Goal: Information Seeking & Learning: Learn about a topic

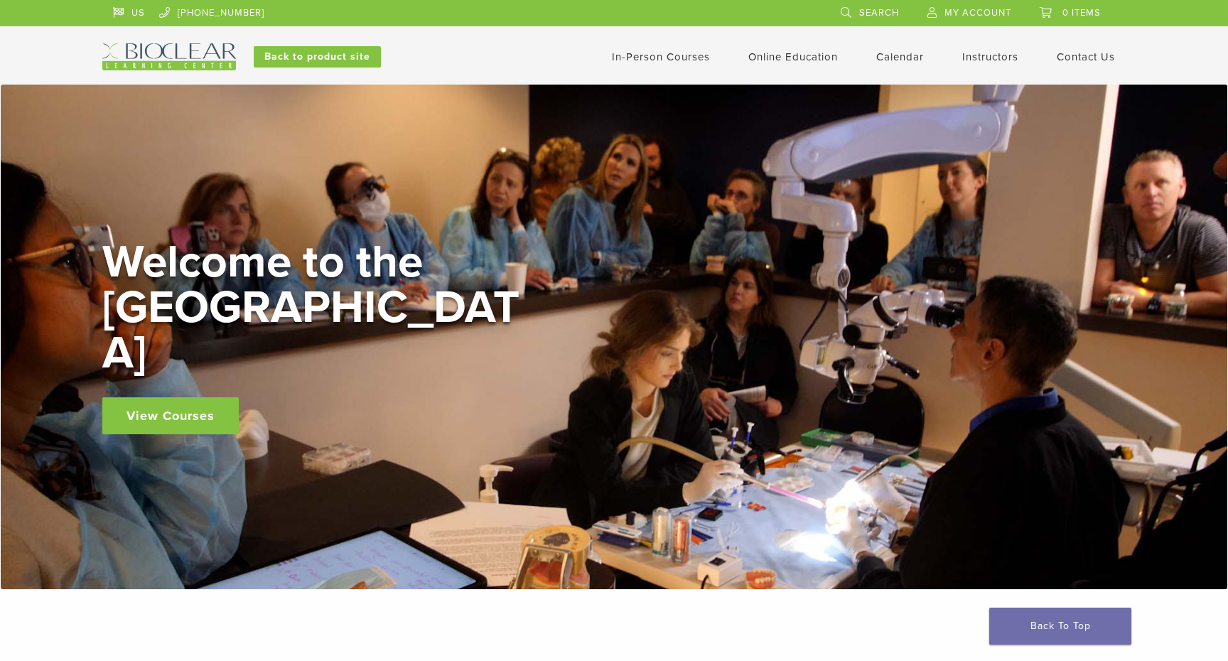
scroll to position [333, 0]
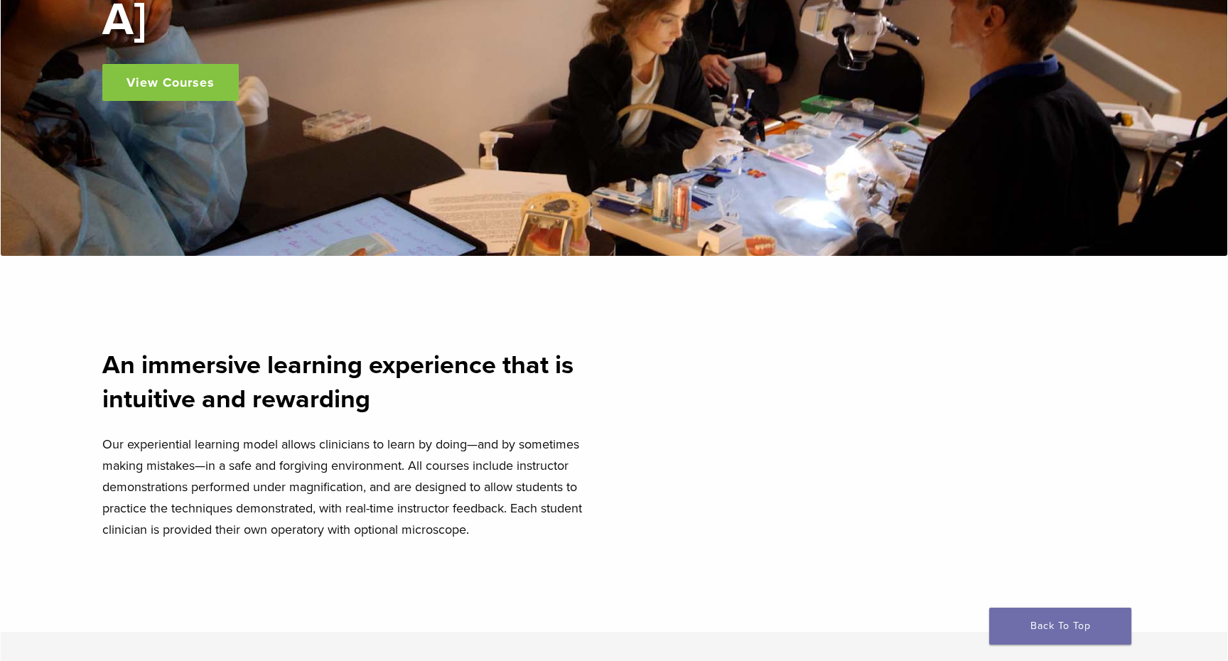
click at [172, 64] on link "View Courses" at bounding box center [170, 82] width 136 height 37
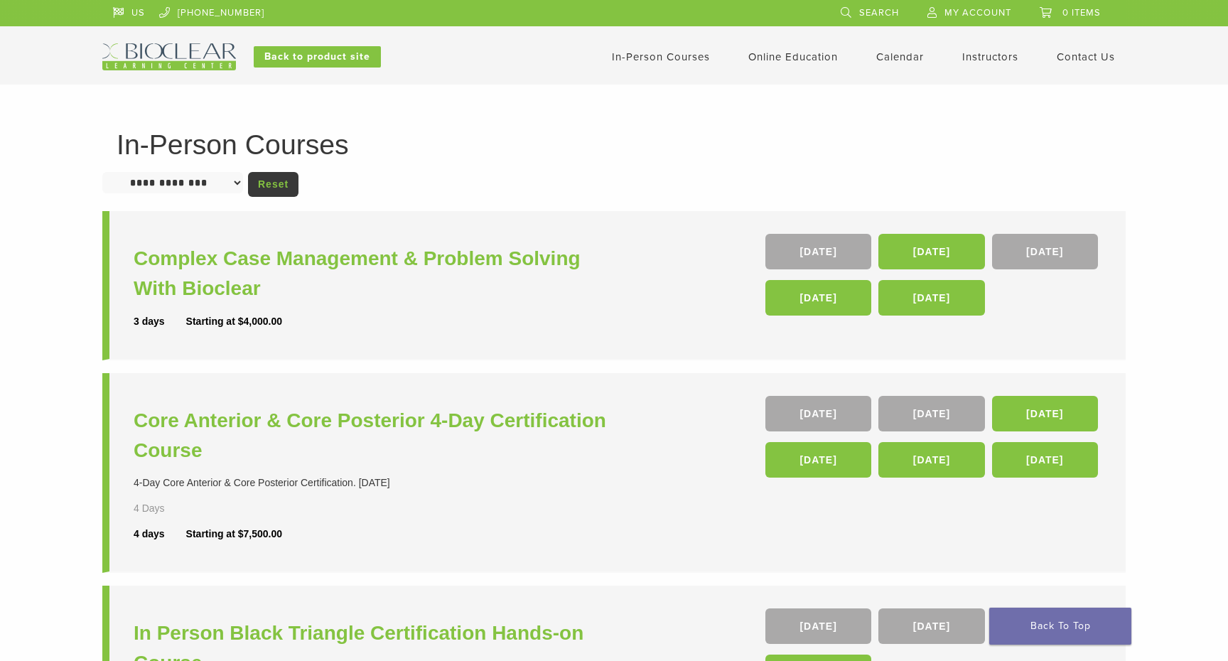
click at [541, 100] on div "**********" at bounding box center [614, 577] width 1228 height 985
click at [787, 51] on link "Online Education" at bounding box center [793, 56] width 90 height 13
click at [770, 80] on link "Interactive" at bounding box center [795, 80] width 86 height 31
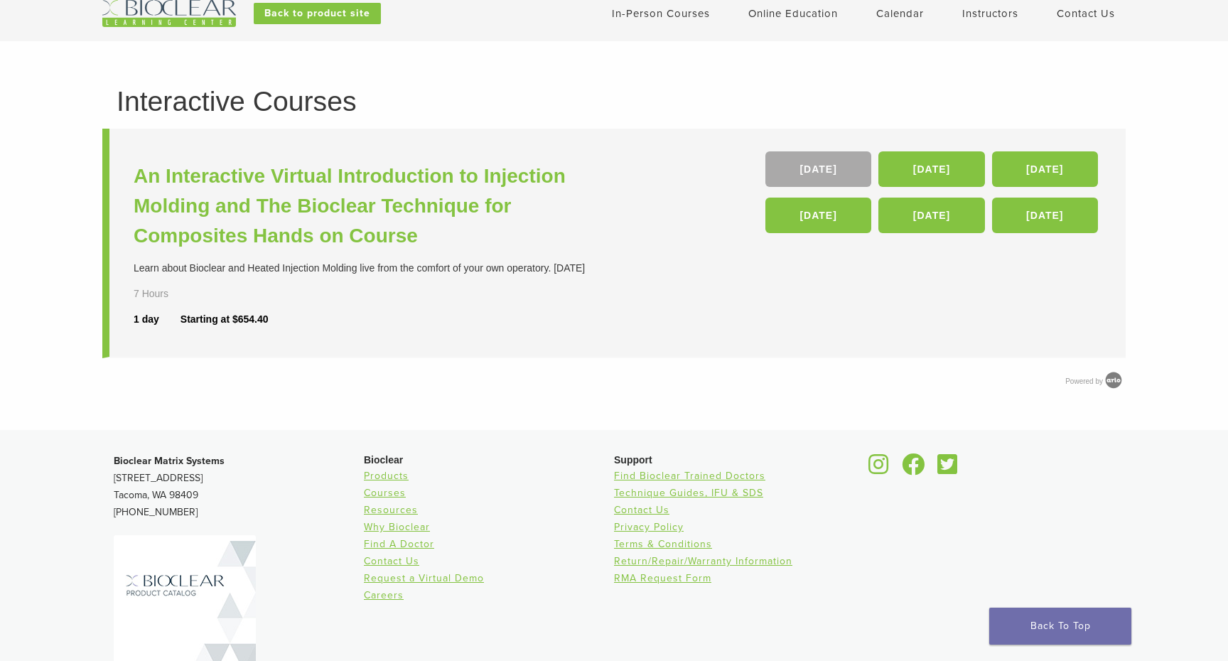
scroll to position [45, 0]
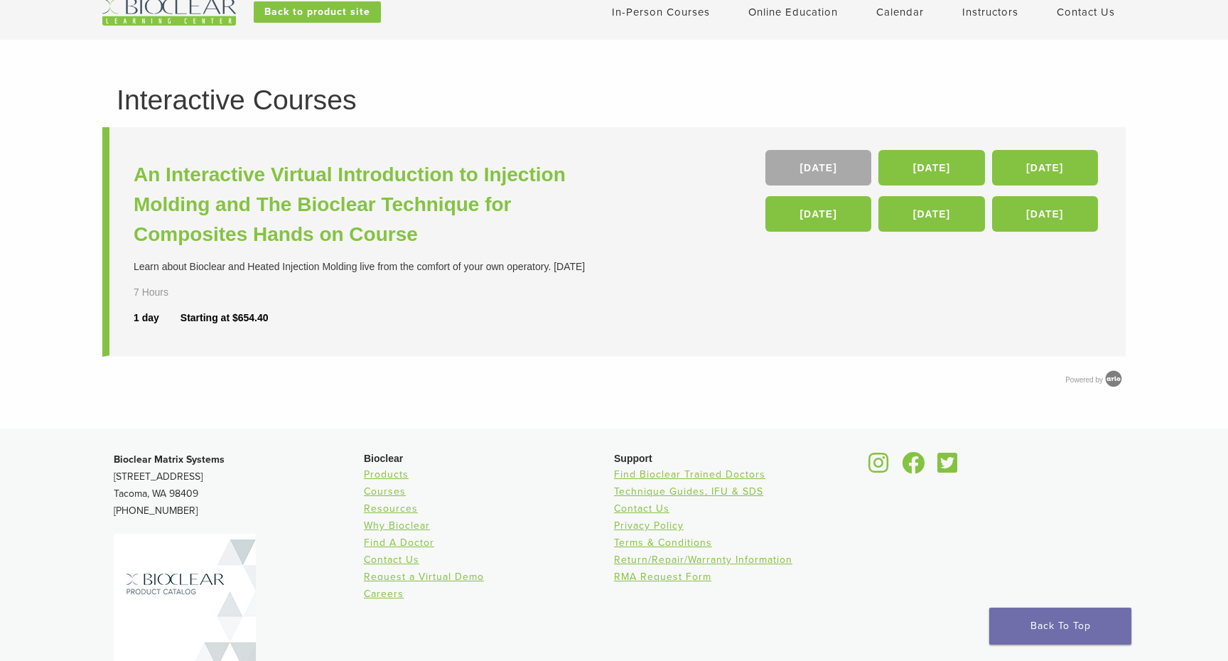
click at [662, 303] on li "An Interactive Virtual Introduction to Injection Molding and The Bioclear Techn…" at bounding box center [613, 241] width 1023 height 229
click at [784, 63] on link "Self Guided" at bounding box center [795, 67] width 86 height 31
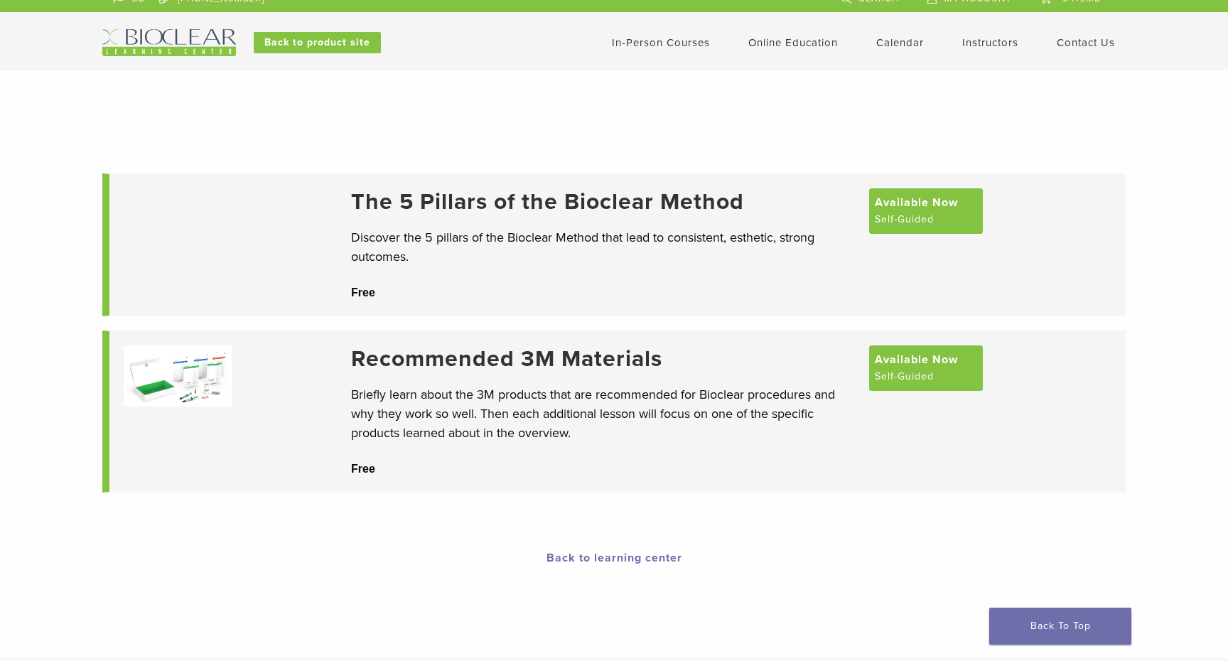
scroll to position [8, 0]
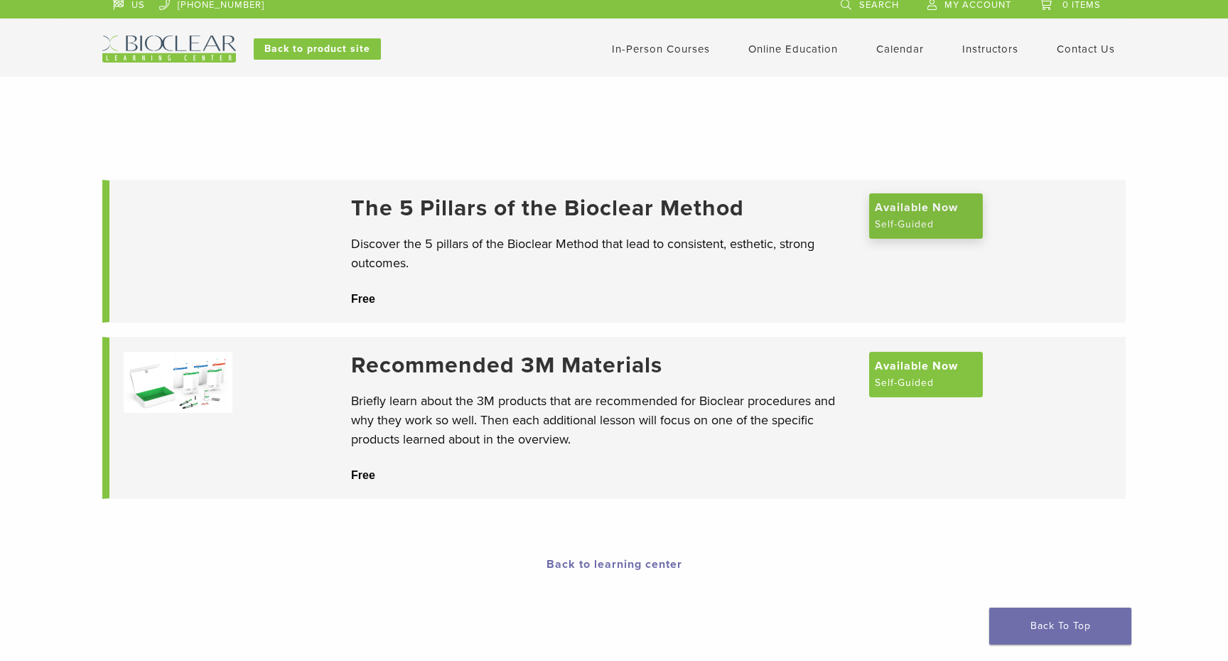
click at [911, 215] on span "Available Now" at bounding box center [916, 207] width 83 height 17
click at [919, 373] on span "Available Now" at bounding box center [916, 364] width 83 height 17
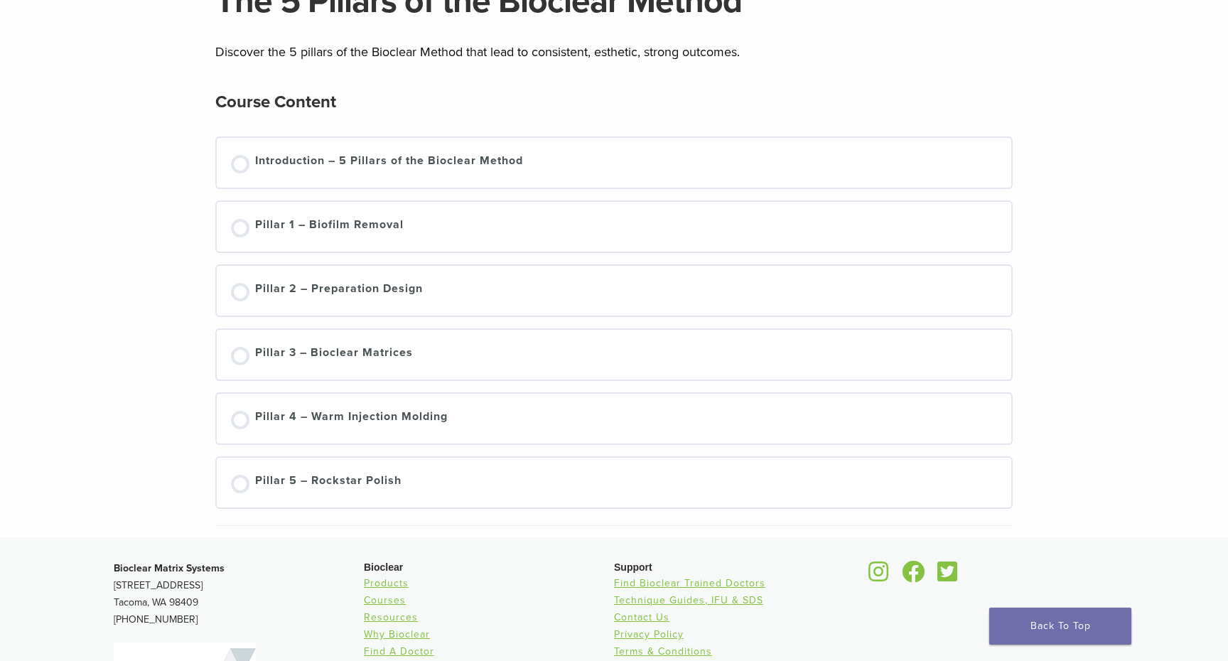
scroll to position [148, 0]
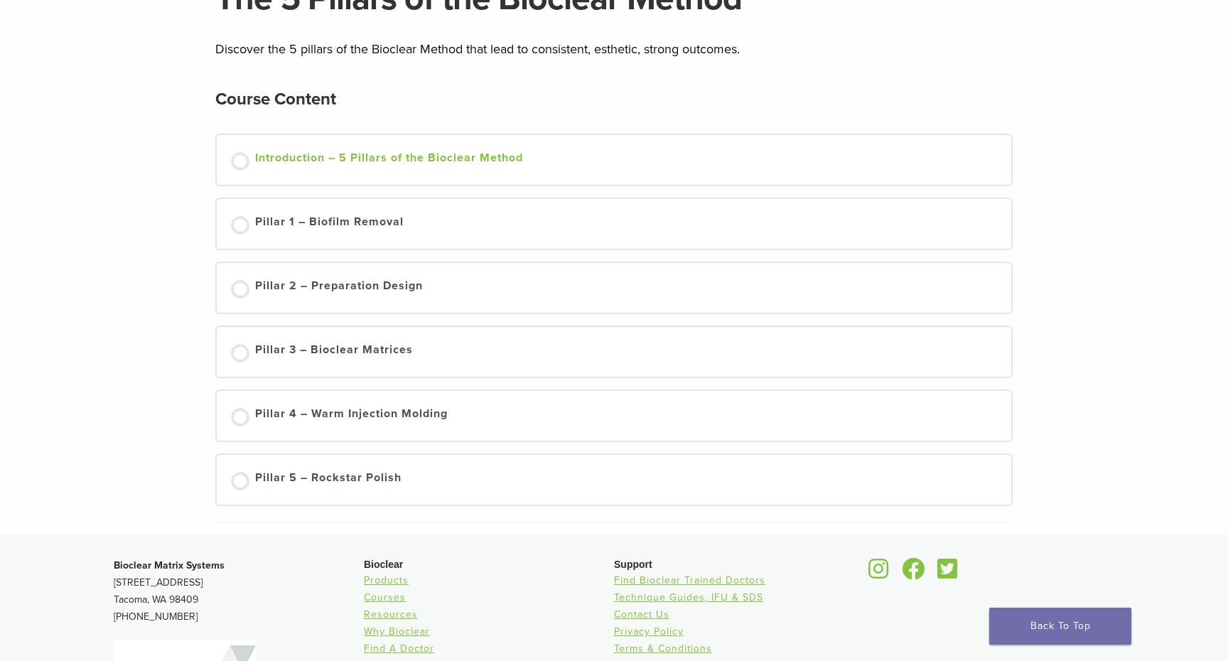
click at [261, 152] on div "Introduction – 5 Pillars of the Bioclear Method" at bounding box center [389, 159] width 268 height 21
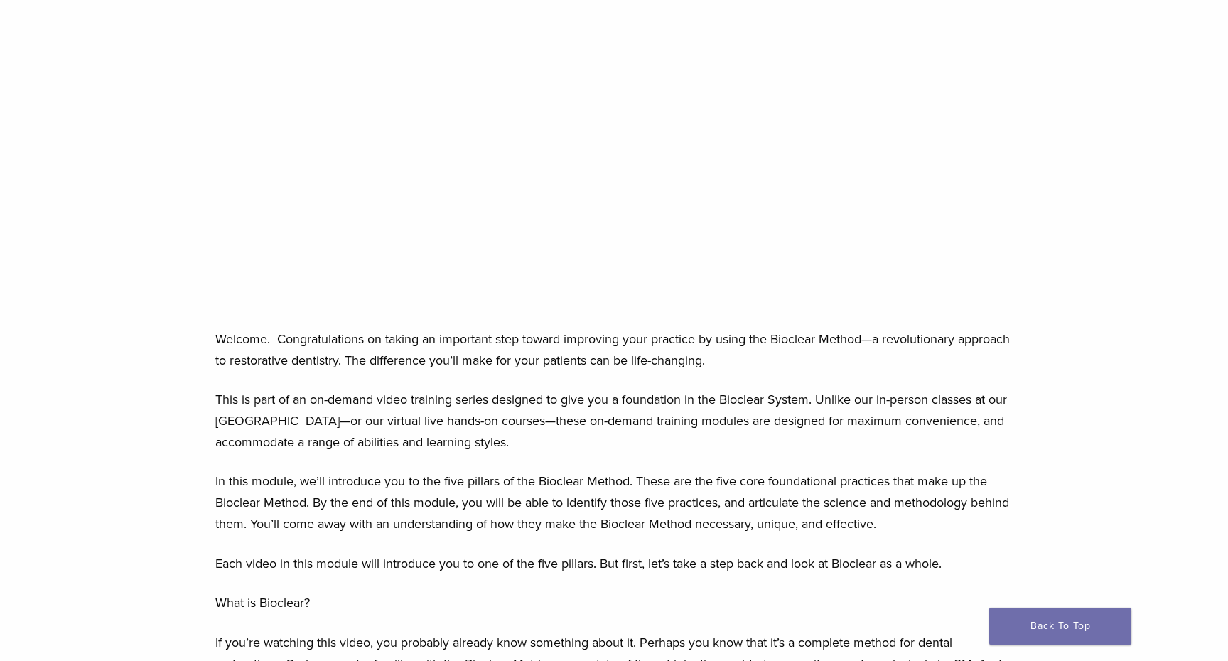
scroll to position [368, 0]
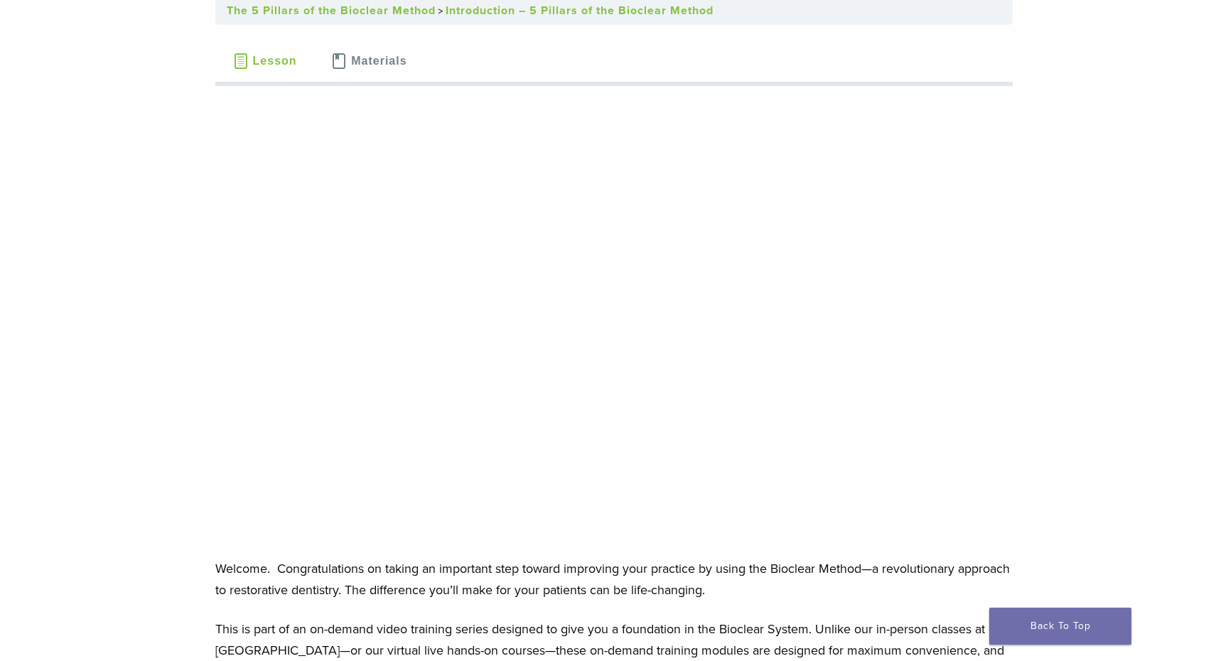
scroll to position [138, 0]
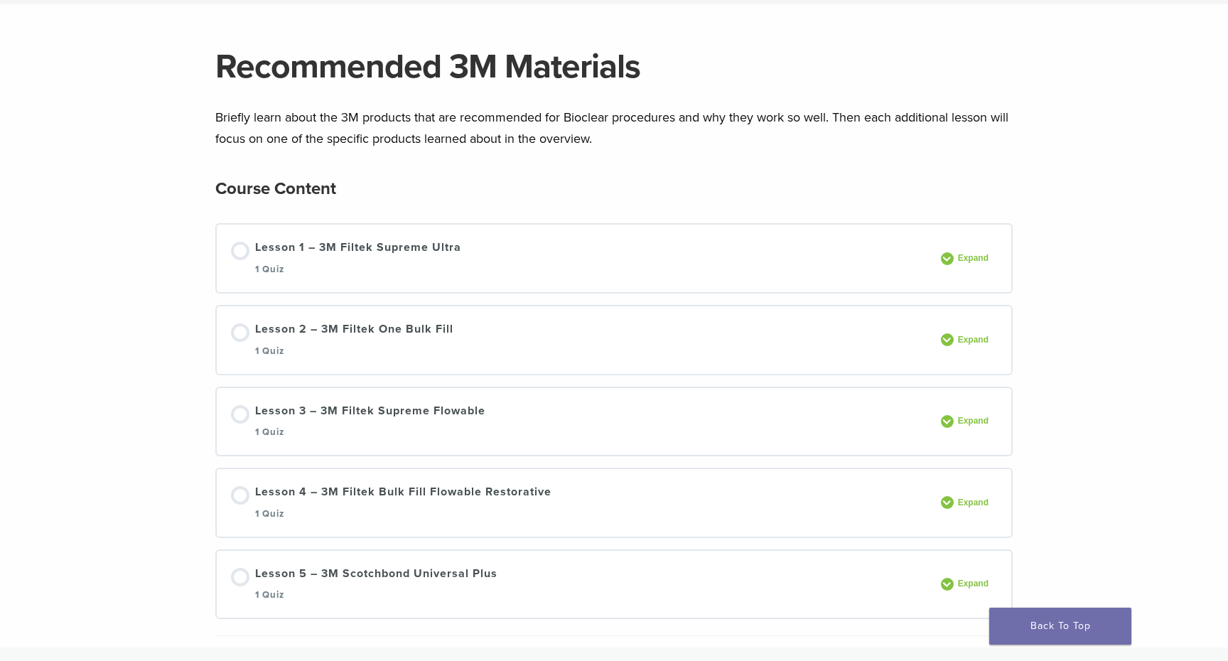
scroll to position [91, 0]
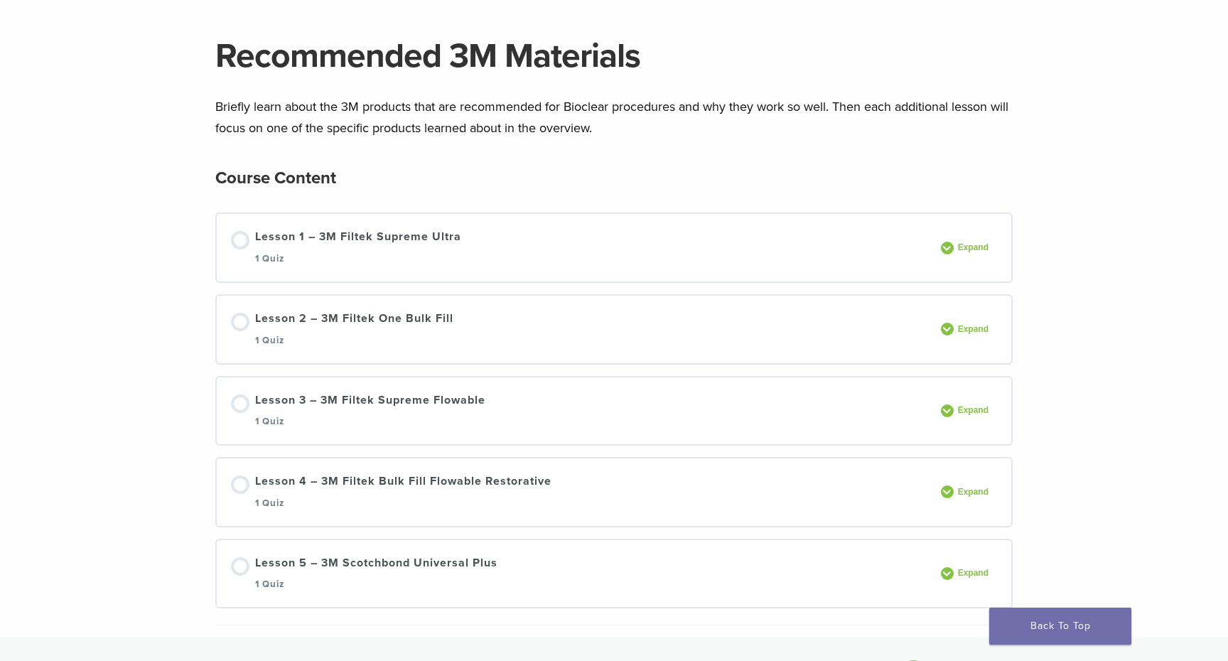
click at [99, 328] on div "Section builder not enabled for post $post_id Recommended 3M Materials Briefly …" at bounding box center [614, 315] width 1228 height 643
click at [104, 330] on div "Section builder not enabled for post $post_id Recommended 3M Materials Briefly …" at bounding box center [614, 315] width 1228 height 643
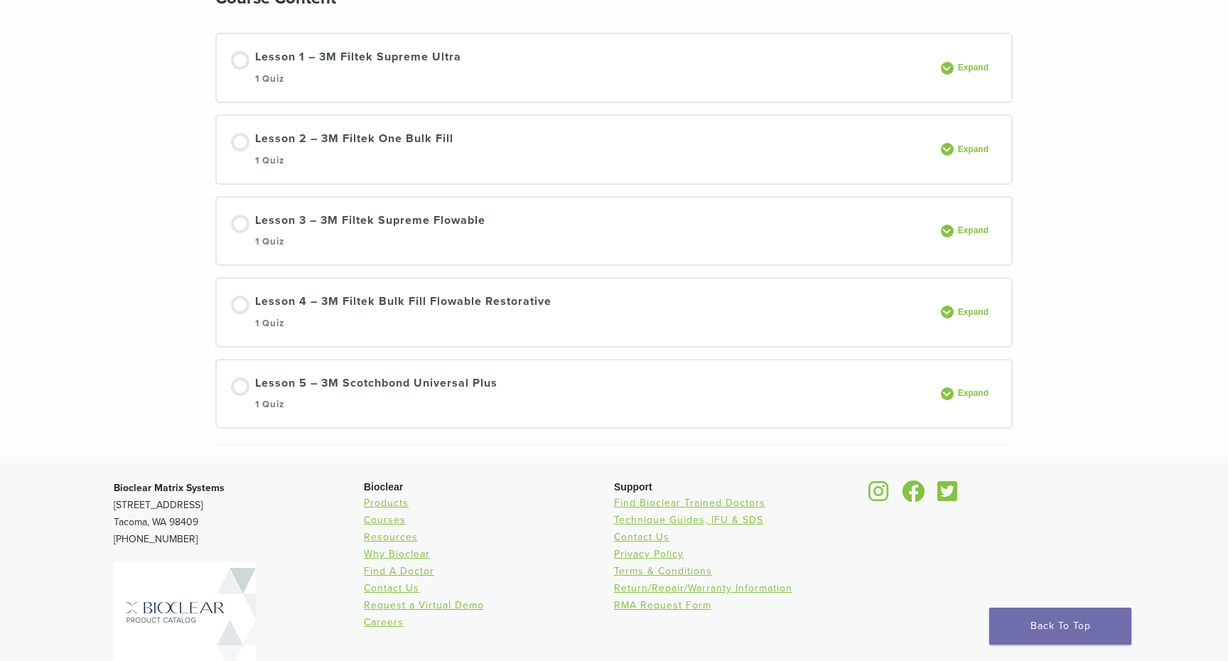
scroll to position [273, 0]
click at [104, 402] on div "Section builder not enabled for post $post_id Recommended 3M Materials Briefly …" at bounding box center [614, 133] width 1228 height 643
click at [112, 372] on div "Section builder not enabled for post $post_id Recommended 3M Materials Briefly …" at bounding box center [614, 133] width 1228 height 643
click at [110, 384] on div "Section builder not enabled for post $post_id Recommended 3M Materials Briefly …" at bounding box center [614, 133] width 1228 height 643
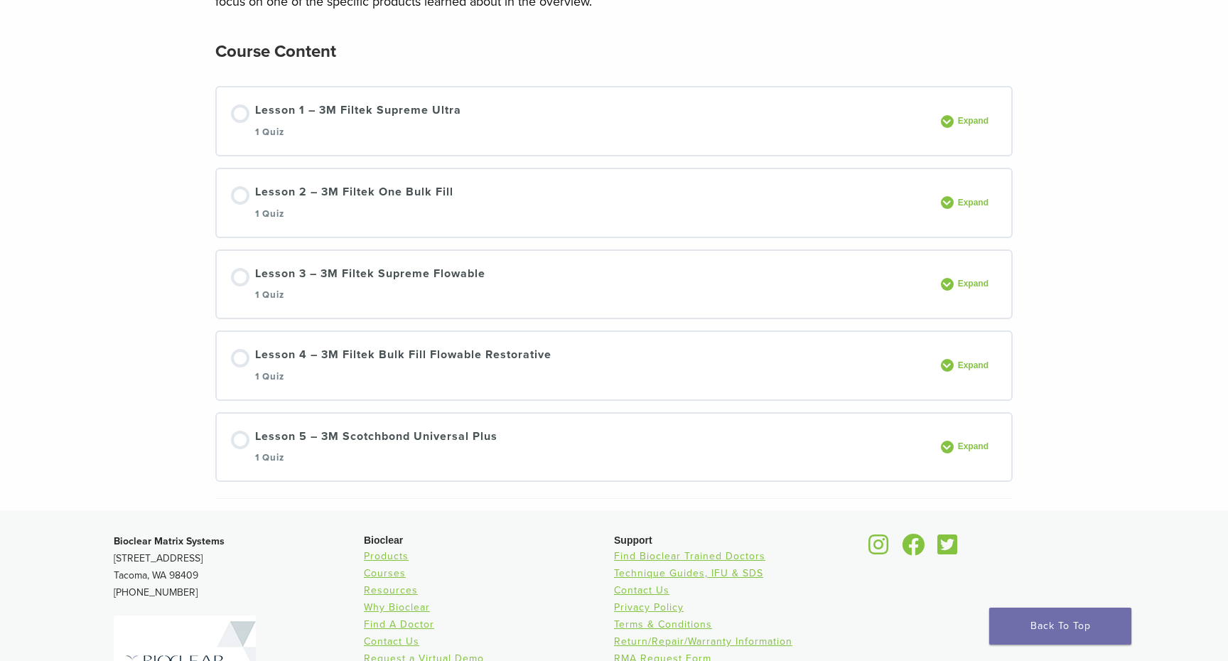
scroll to position [0, 0]
